Goal: Task Accomplishment & Management: Manage account settings

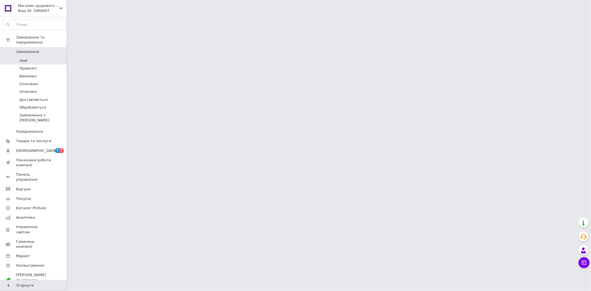
click at [30, 57] on li "Нові" at bounding box center [34, 61] width 68 height 8
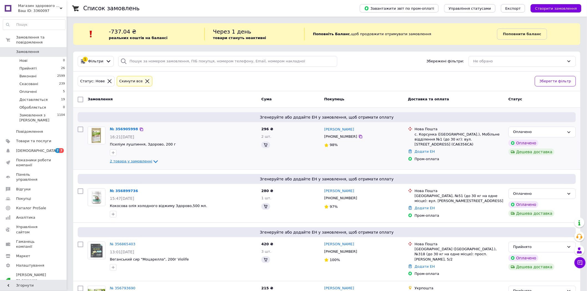
click at [152, 160] on icon at bounding box center [155, 161] width 7 height 7
click at [152, 161] on icon at bounding box center [155, 161] width 7 height 7
click at [121, 175] on div "Згенеруйте або додайте ЕН у замовлення, щоб отримати оплату" at bounding box center [327, 179] width 498 height 10
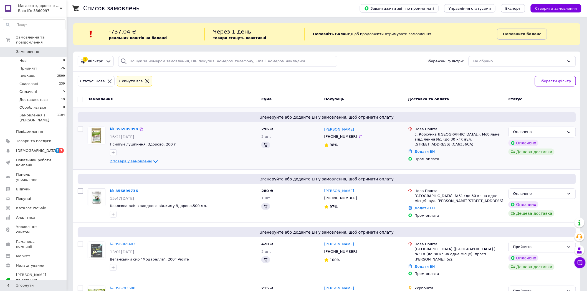
click at [152, 160] on icon at bounding box center [155, 161] width 7 height 7
click at [114, 129] on link "№ 356905998" at bounding box center [124, 129] width 28 height 4
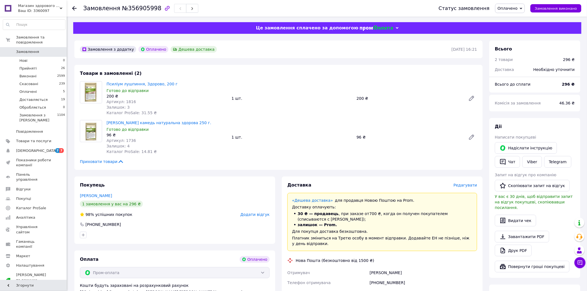
click at [76, 7] on icon at bounding box center [74, 8] width 4 height 4
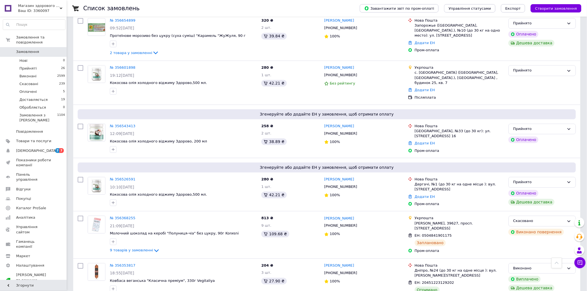
scroll to position [493, 0]
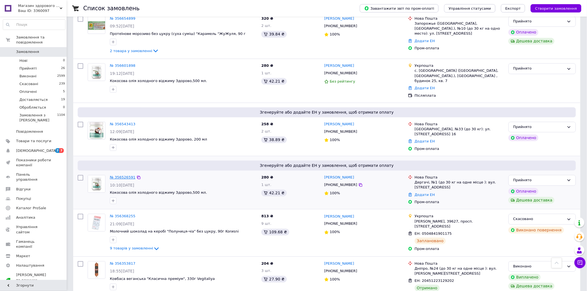
click at [123, 175] on link "№ 356526591" at bounding box center [123, 177] width 26 height 4
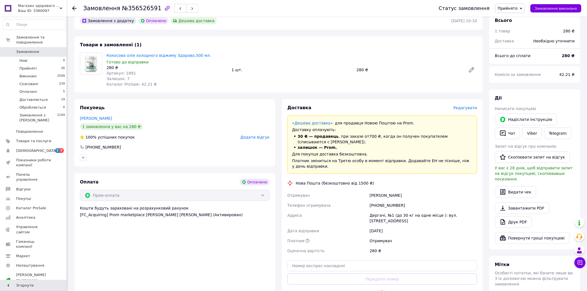
scroll to position [35, 0]
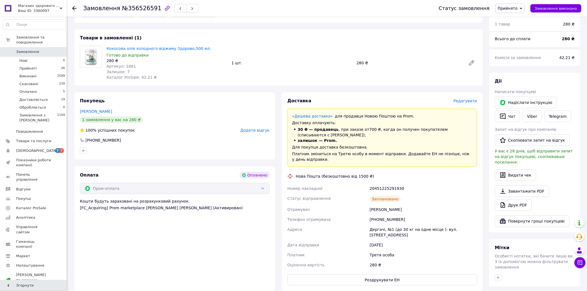
click at [75, 7] on icon at bounding box center [74, 8] width 4 height 4
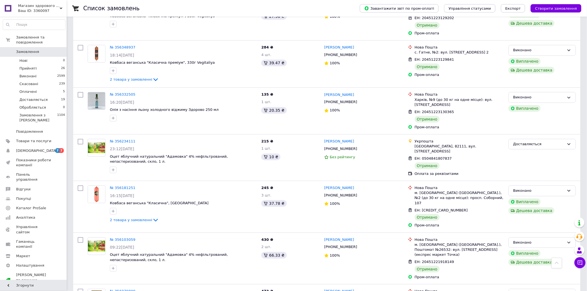
scroll to position [509, 0]
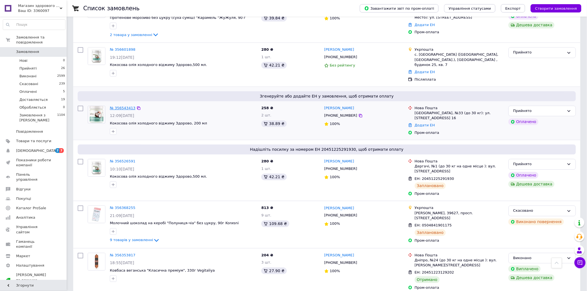
click at [125, 106] on link "№ 356543413" at bounding box center [123, 108] width 26 height 4
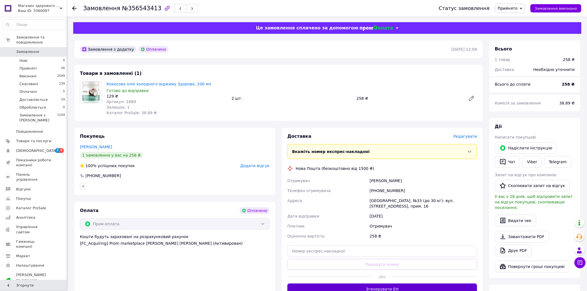
click at [424, 286] on button "Згенерувати ЕН" at bounding box center [382, 289] width 190 height 11
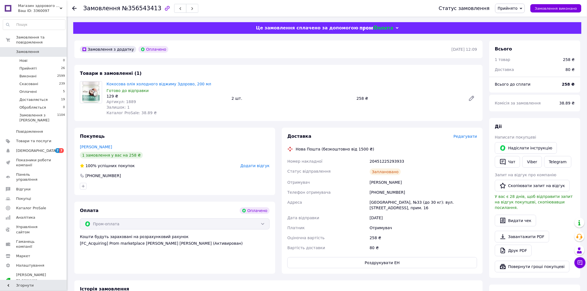
click at [73, 10] on icon at bounding box center [74, 8] width 4 height 4
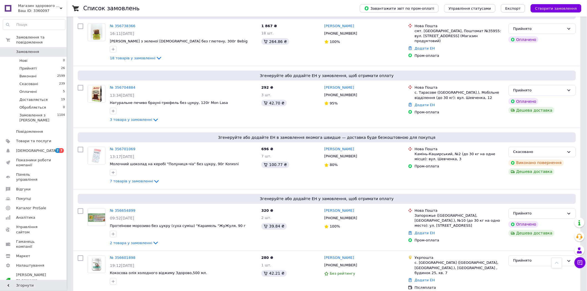
scroll to position [311, 0]
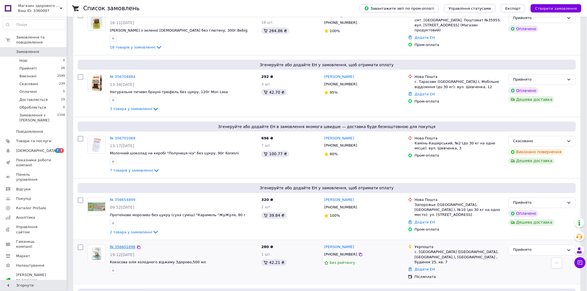
click at [122, 245] on link "№ 356601898" at bounding box center [123, 247] width 26 height 4
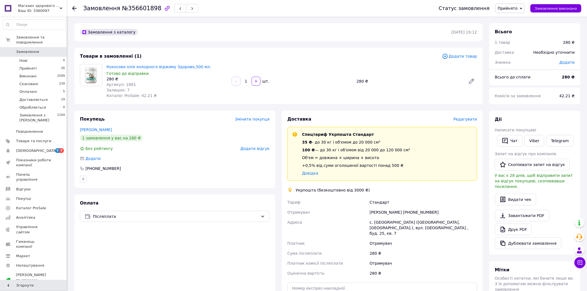
scroll to position [100, 0]
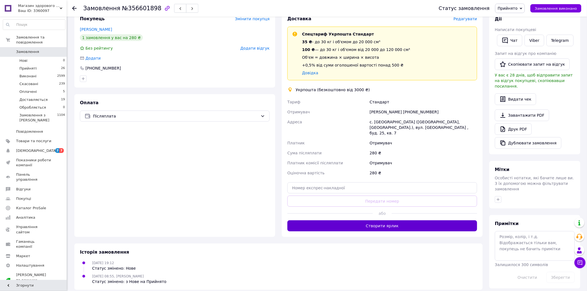
click at [385, 220] on button "Створити ярлик" at bounding box center [382, 225] width 190 height 11
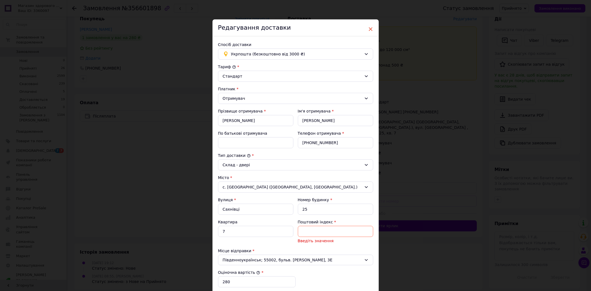
click at [371, 31] on span "×" at bounding box center [370, 28] width 5 height 9
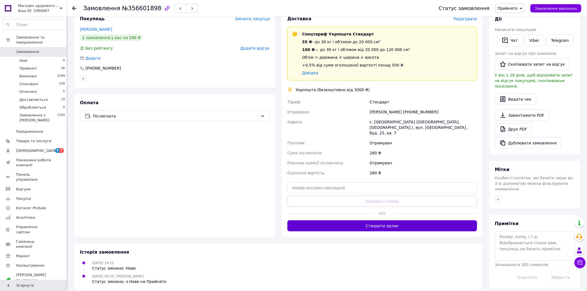
click at [387, 220] on button "Створити ярлик" at bounding box center [382, 225] width 190 height 11
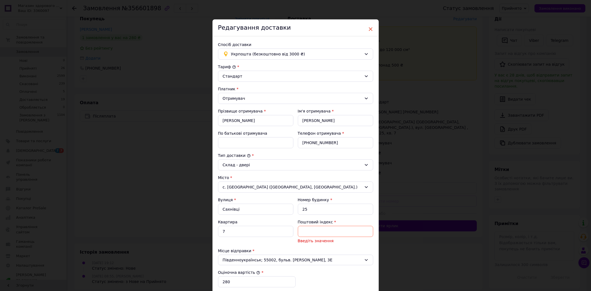
click at [370, 30] on span "×" at bounding box center [370, 28] width 5 height 9
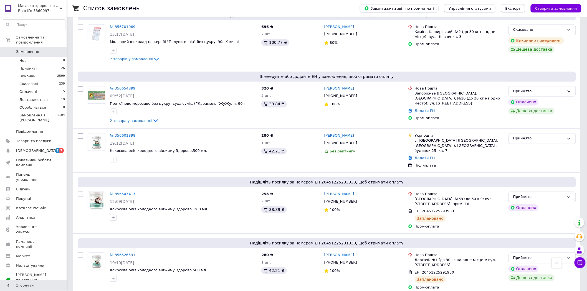
scroll to position [410, 0]
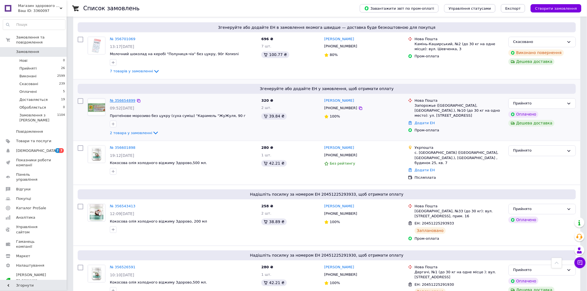
click at [119, 99] on link "№ 356654899" at bounding box center [123, 101] width 26 height 4
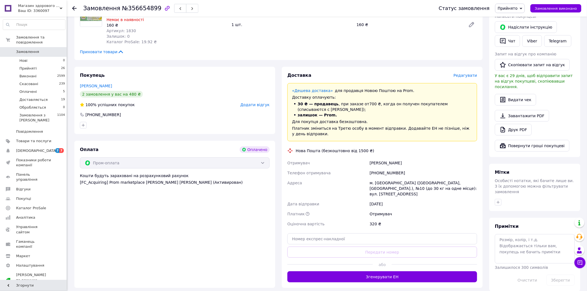
scroll to position [121, 0]
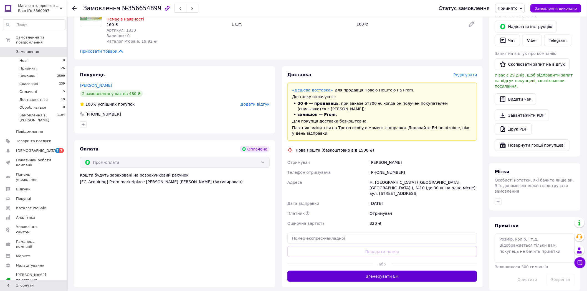
click at [408, 271] on button "Згенерувати ЕН" at bounding box center [382, 276] width 190 height 11
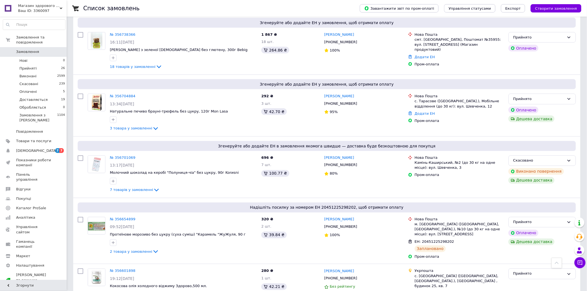
scroll to position [287, 0]
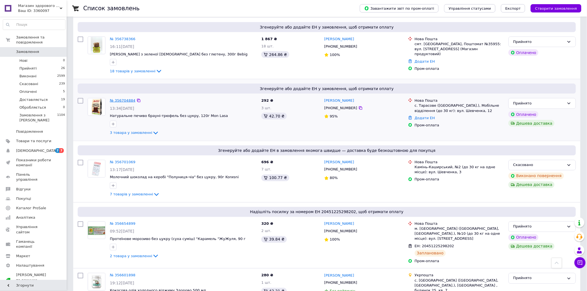
click at [114, 98] on link "№ 356704884" at bounding box center [123, 100] width 26 height 4
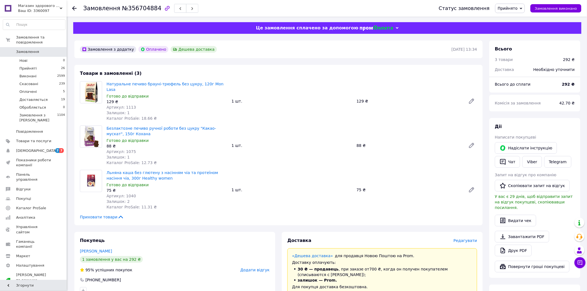
click at [93, 84] on img at bounding box center [91, 93] width 22 height 22
click at [120, 82] on link "Натуральне печиво брауні-трюфель без цукру, 120г Mon Lasa" at bounding box center [164, 87] width 117 height 10
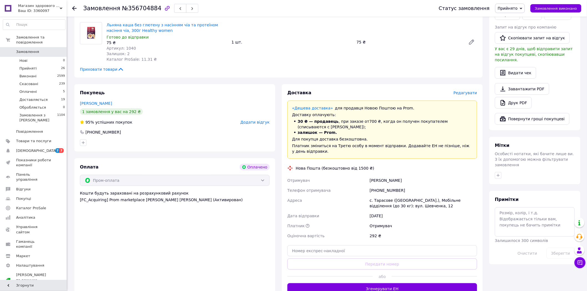
scroll to position [160, 0]
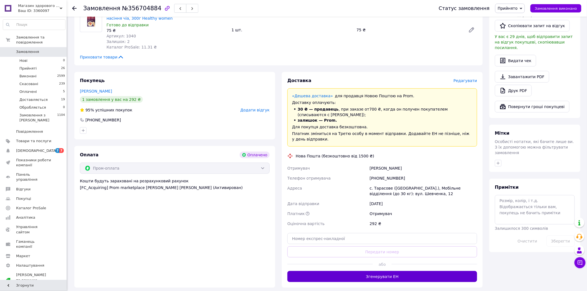
click at [388, 271] on button "Згенерувати ЕН" at bounding box center [382, 276] width 190 height 11
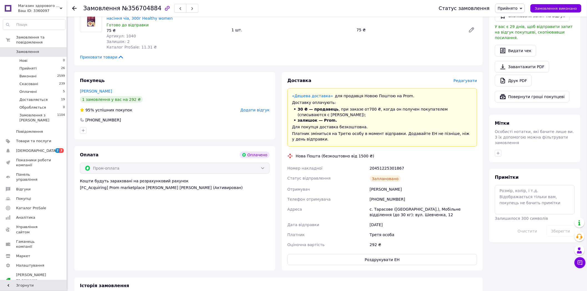
click at [73, 9] on use at bounding box center [74, 8] width 4 height 4
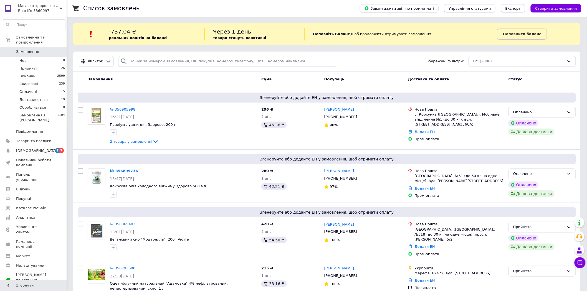
scroll to position [254, 0]
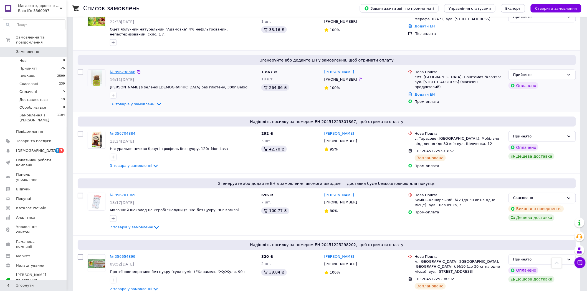
click at [126, 70] on link "№ 356738366" at bounding box center [123, 72] width 26 height 4
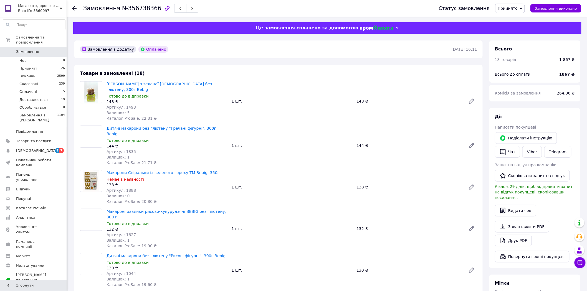
click at [73, 9] on icon at bounding box center [74, 8] width 4 height 4
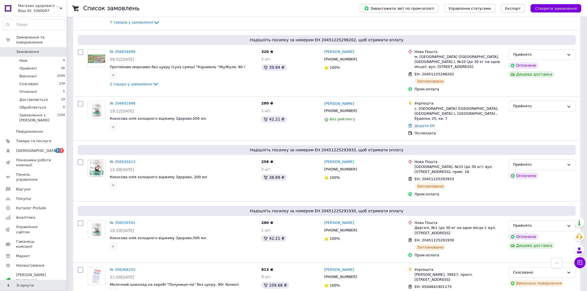
scroll to position [464, 0]
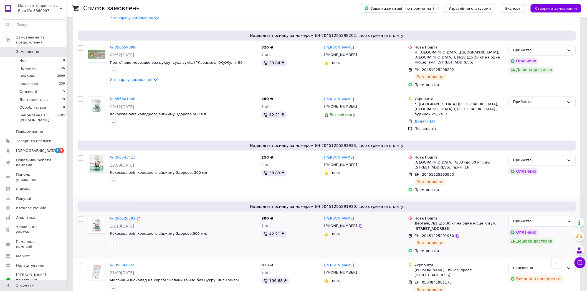
click at [124, 216] on link "№ 356526591" at bounding box center [123, 218] width 26 height 4
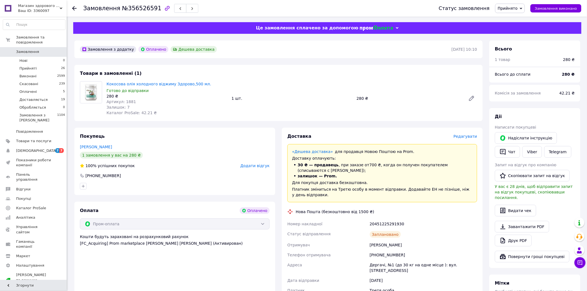
click at [71, 10] on div "Замовлення №356526591 Статус замовлення Прийнято Виконано Скасовано Оплачено До…" at bounding box center [327, 8] width 520 height 17
click at [73, 8] on use at bounding box center [74, 8] width 4 height 4
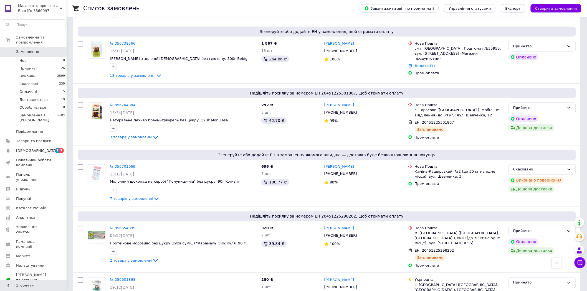
scroll to position [279, 0]
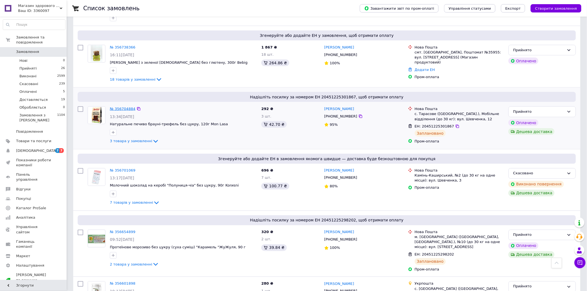
click at [123, 107] on link "№ 356704884" at bounding box center [123, 109] width 26 height 4
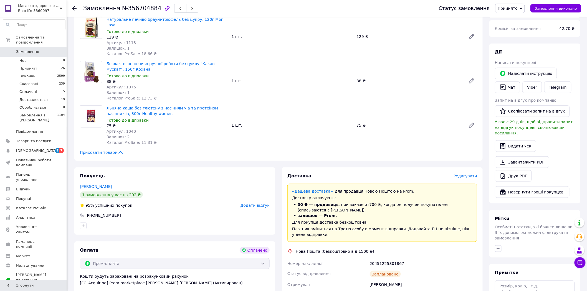
scroll to position [65, 0]
click at [73, 7] on use at bounding box center [74, 8] width 4 height 4
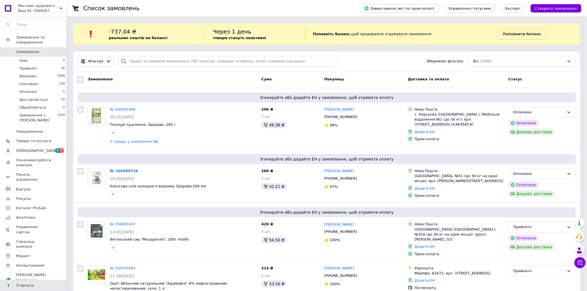
scroll to position [254, 0]
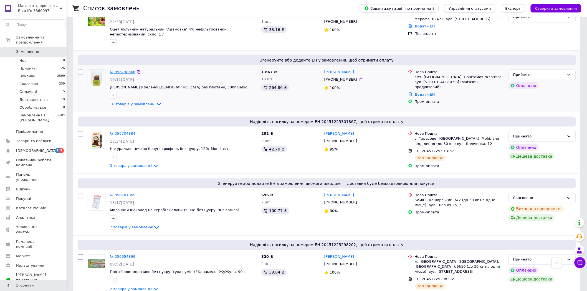
click at [121, 70] on link "№ 356738366" at bounding box center [123, 72] width 26 height 4
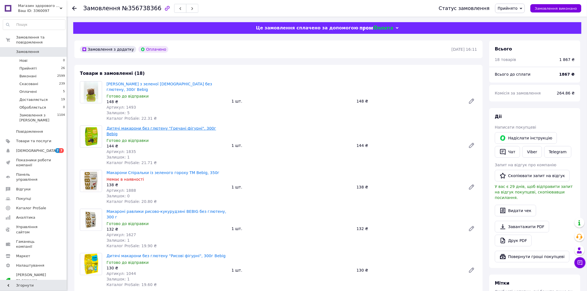
click at [140, 126] on link "Дитячі макарони без глютену "Гречані фігурні", 300г Bebig" at bounding box center [161, 131] width 110 height 10
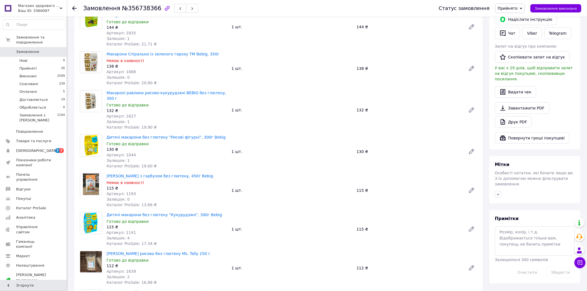
scroll to position [123, 0]
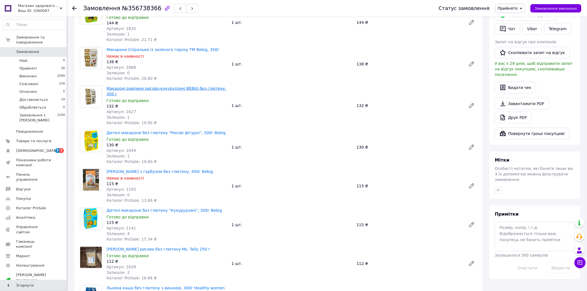
click at [149, 86] on link "Макароні равлики рисово-кукурудзянi BEBIG без глютену, 300 г" at bounding box center [166, 91] width 120 height 10
click at [186, 131] on link "Дитячі макарони без глютену "Рисові фігурні", 300г Bebig" at bounding box center [165, 133] width 119 height 4
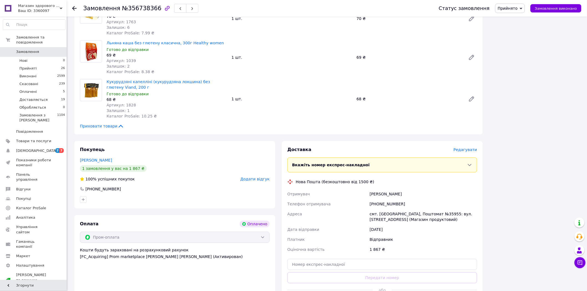
scroll to position [722, 0]
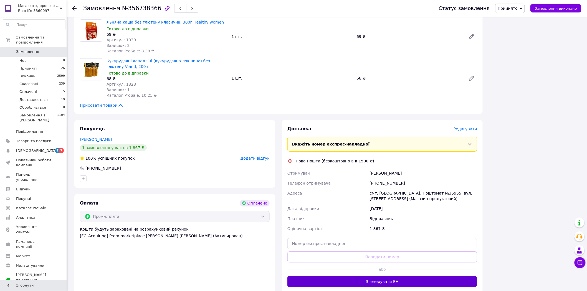
click at [422, 276] on button "Згенерувати ЕН" at bounding box center [382, 281] width 190 height 11
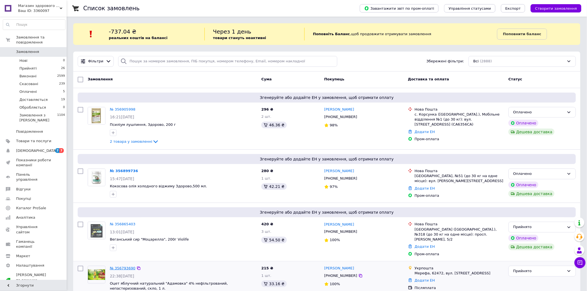
click at [122, 266] on link "№ 356793690" at bounding box center [123, 268] width 26 height 4
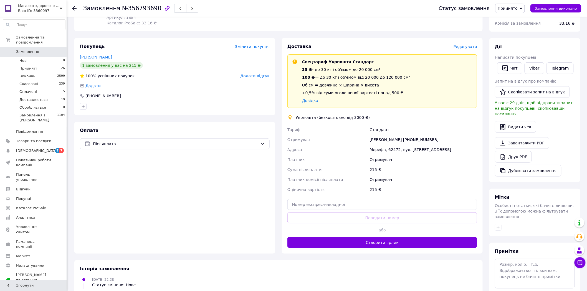
scroll to position [74, 0]
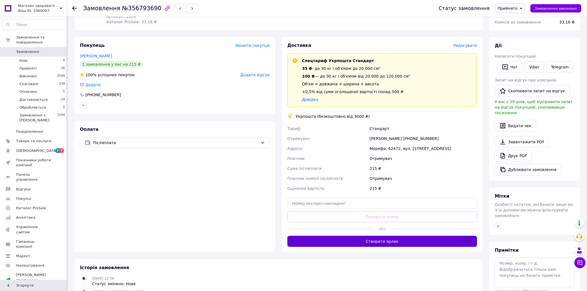
click at [375, 242] on button "Створити ярлик" at bounding box center [382, 241] width 190 height 11
